Goal: Transaction & Acquisition: Purchase product/service

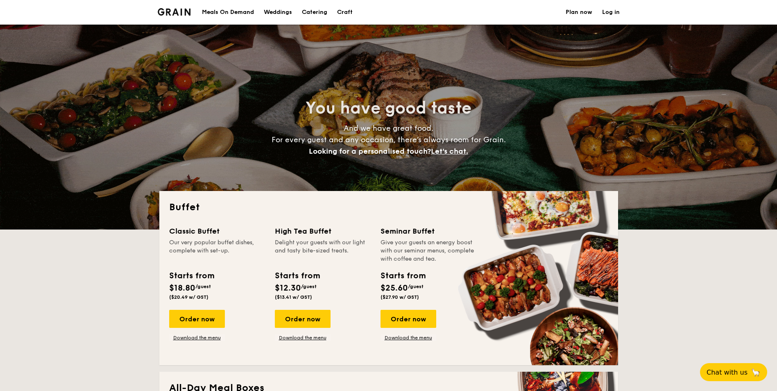
select select
click at [318, 13] on h1 "Catering" at bounding box center [314, 12] width 25 height 25
click at [319, 11] on h1 "Catering" at bounding box center [314, 12] width 25 height 25
click at [248, 9] on div "Meals On Demand" at bounding box center [228, 12] width 52 height 25
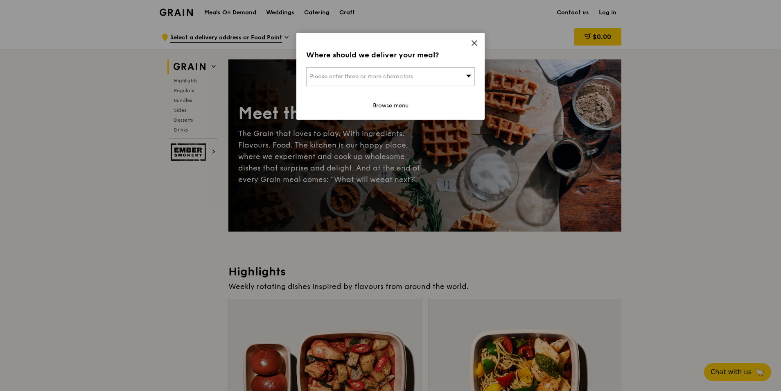
click at [471, 39] on div "Where should we deliver your meal? Please enter three or more characters Browse…" at bounding box center [390, 76] width 188 height 87
click at [478, 41] on icon at bounding box center [474, 42] width 7 height 7
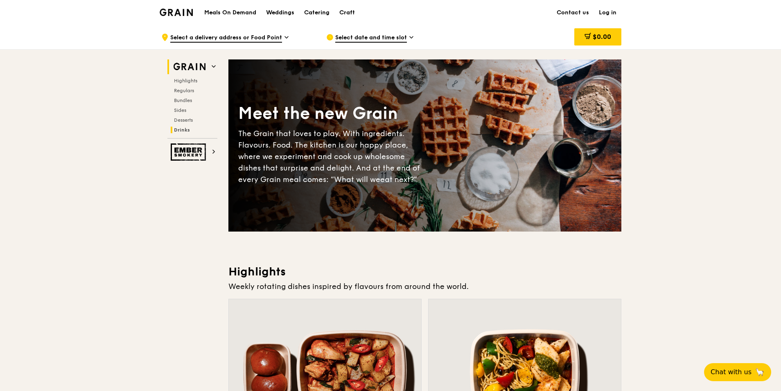
click at [177, 129] on span "Drinks" at bounding box center [182, 130] width 16 height 6
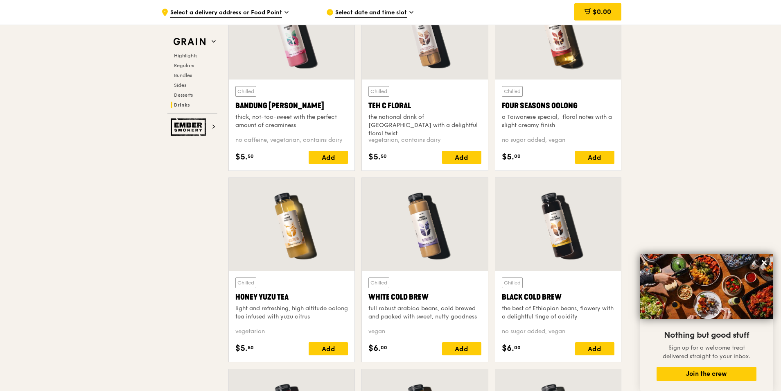
scroll to position [2915, 0]
